Goal: Information Seeking & Learning: Learn about a topic

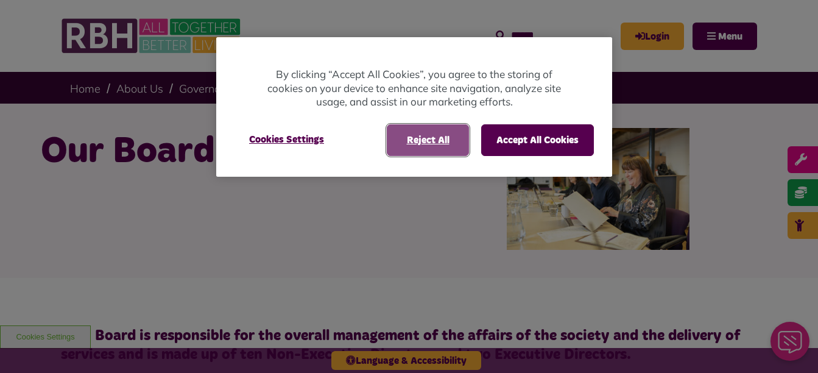
click at [431, 137] on button "Reject All" at bounding box center [428, 140] width 82 height 32
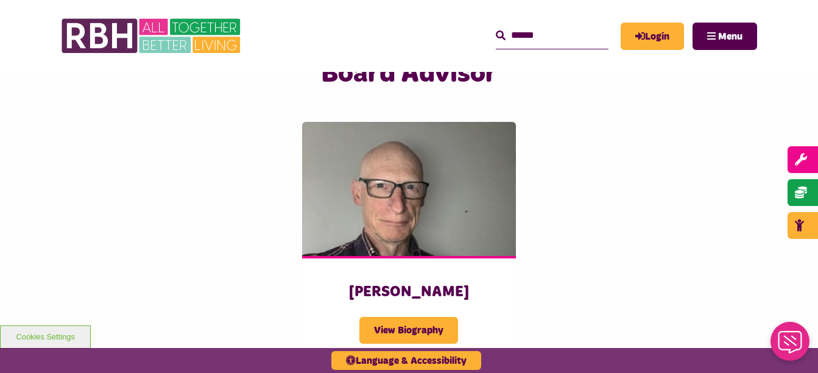
scroll to position [1621, 0]
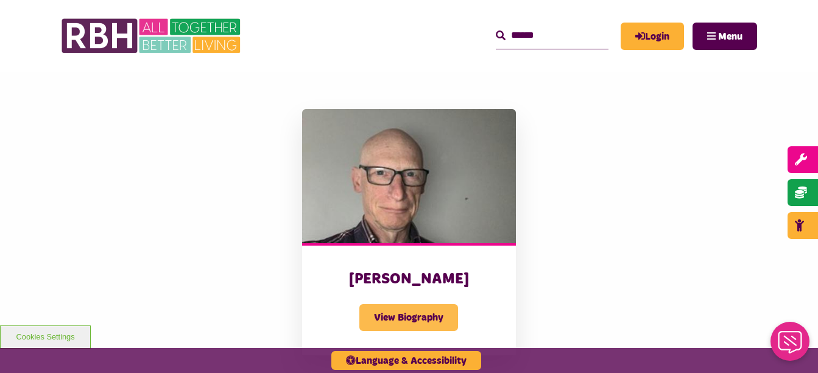
click at [408, 304] on span "View Biography" at bounding box center [408, 317] width 99 height 27
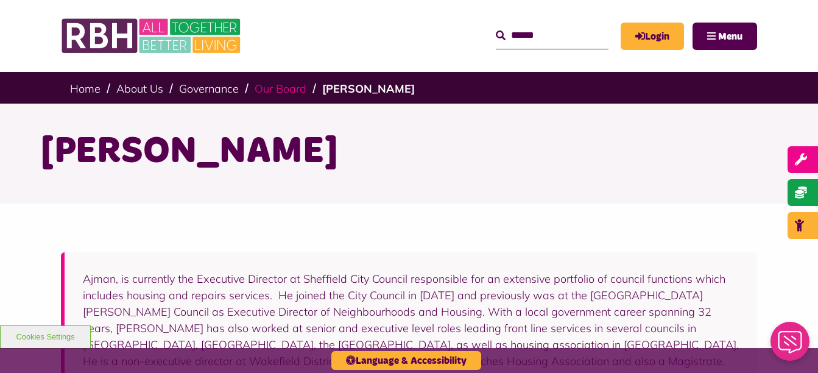
click at [288, 87] on link "Our Board" at bounding box center [281, 89] width 52 height 14
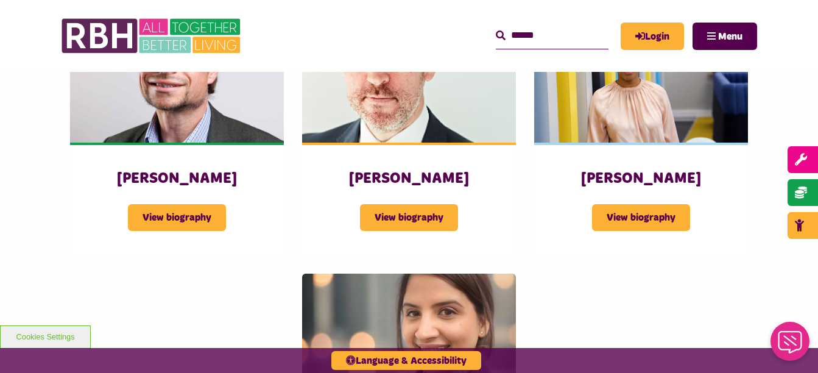
scroll to position [1115, 0]
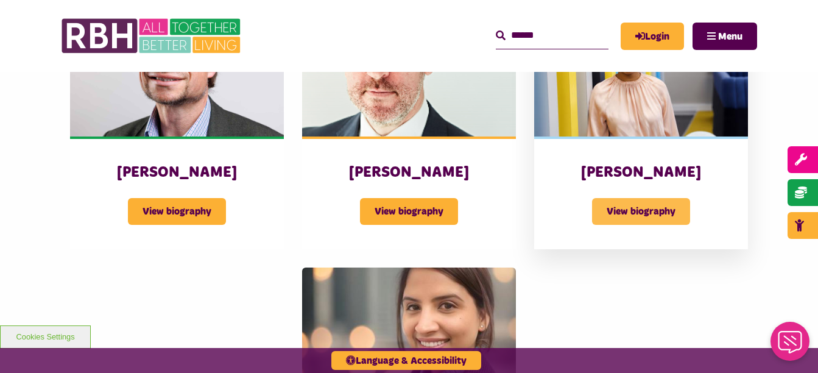
click at [644, 198] on span "View biography" at bounding box center [641, 211] width 98 height 27
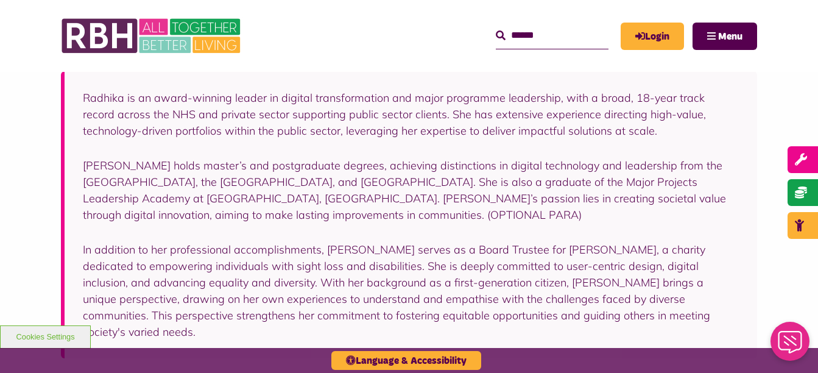
scroll to position [163, 0]
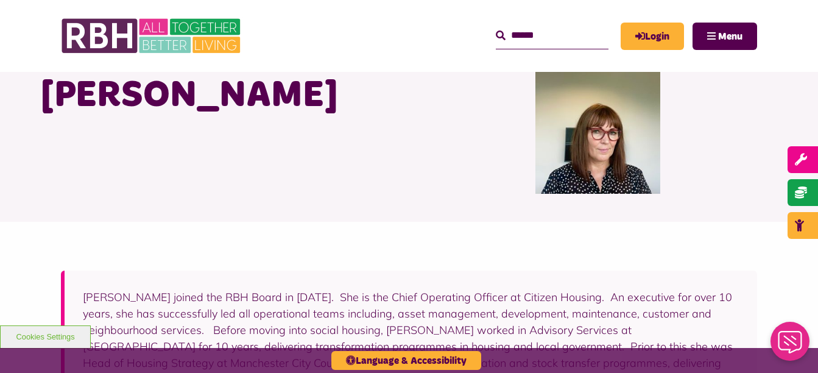
scroll to position [42, 0]
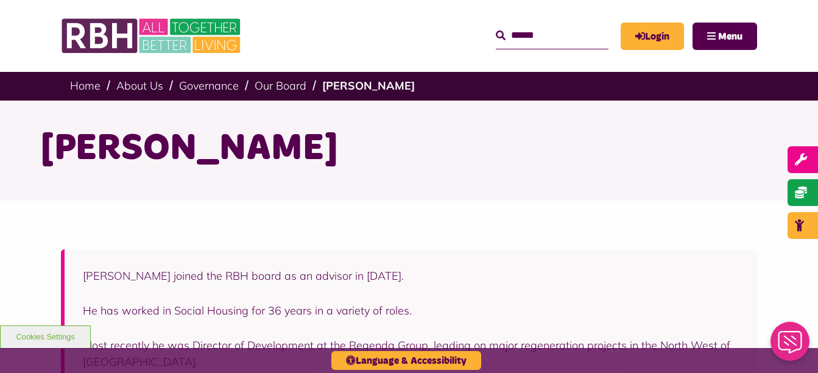
scroll to position [2, 0]
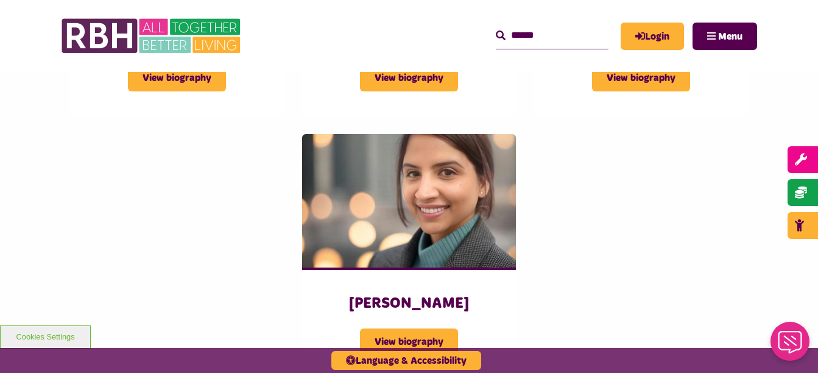
scroll to position [1319, 0]
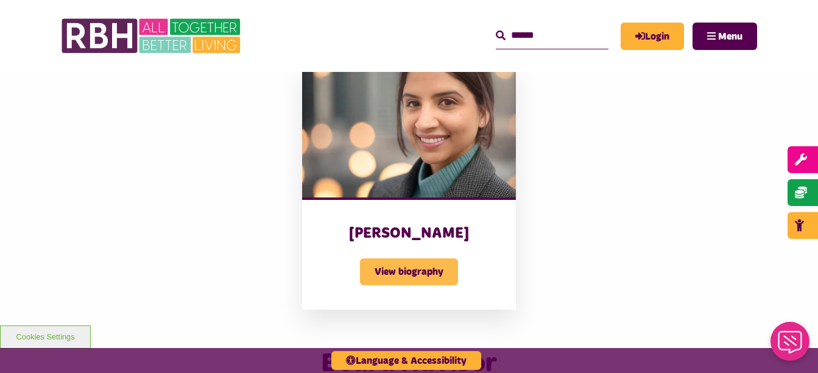
click at [408, 258] on span "View biography" at bounding box center [409, 271] width 98 height 27
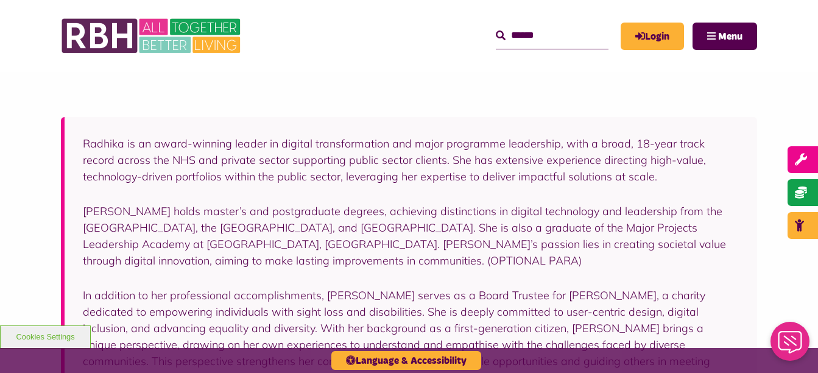
scroll to position [142, 0]
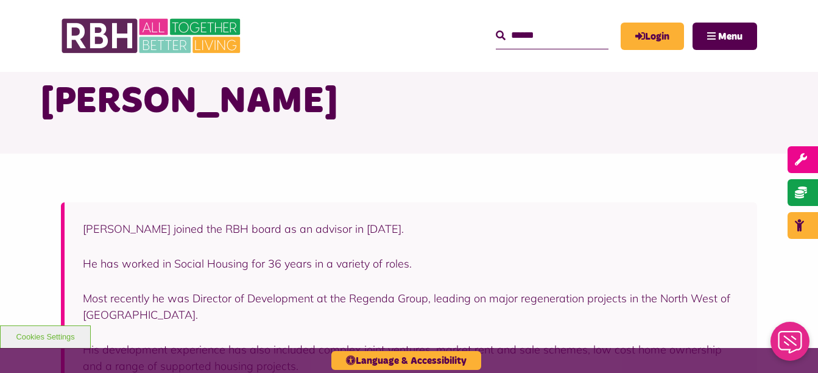
scroll to position [24, 0]
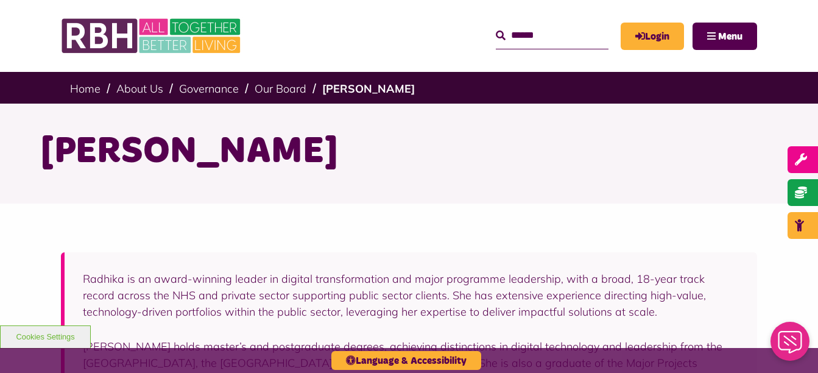
drag, startPoint x: 360, startPoint y: 156, endPoint x: 43, endPoint y: 156, distance: 316.8
click at [43, 156] on h1 "[PERSON_NAME]" at bounding box center [409, 152] width 737 height 48
drag, startPoint x: 43, startPoint y: 156, endPoint x: 64, endPoint y: 158, distance: 20.8
copy h1 "[PERSON_NAME]"
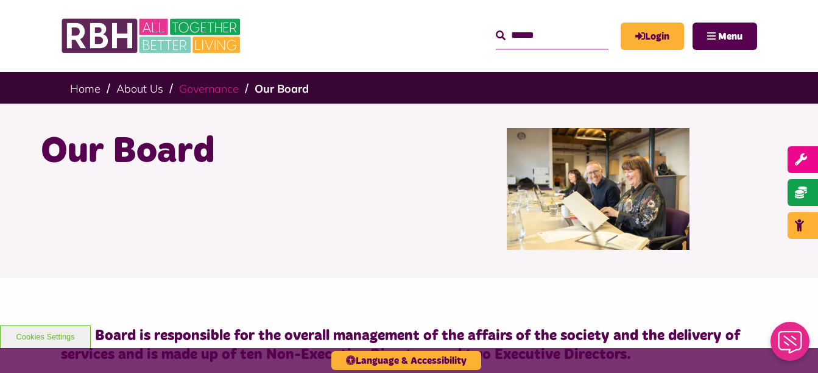
click at [216, 90] on link "Governance" at bounding box center [209, 89] width 60 height 14
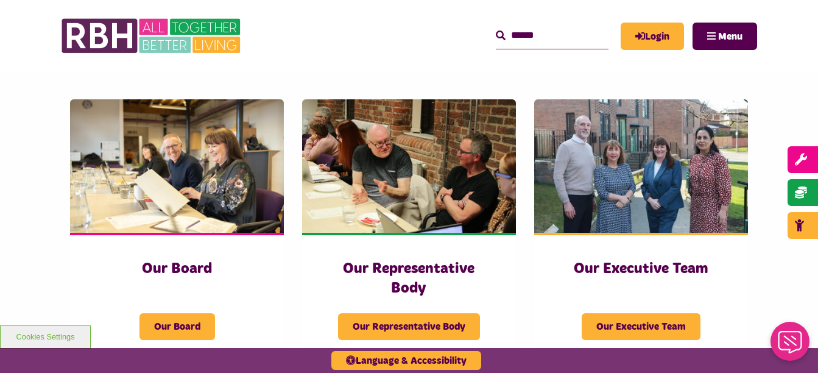
scroll to position [147, 0]
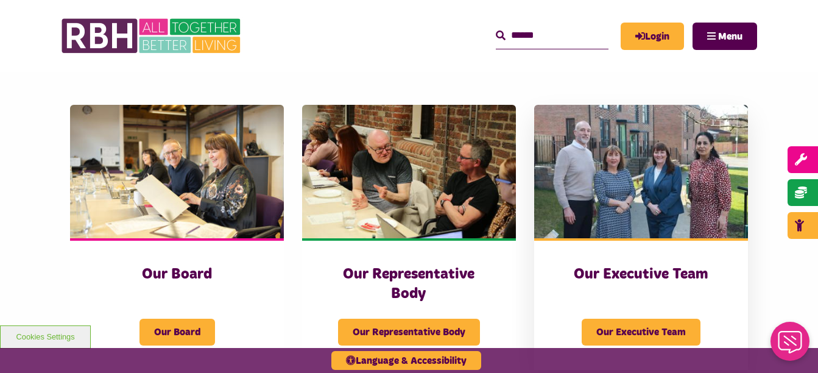
click at [624, 194] on img at bounding box center [641, 171] width 214 height 133
